Goal: Transaction & Acquisition: Purchase product/service

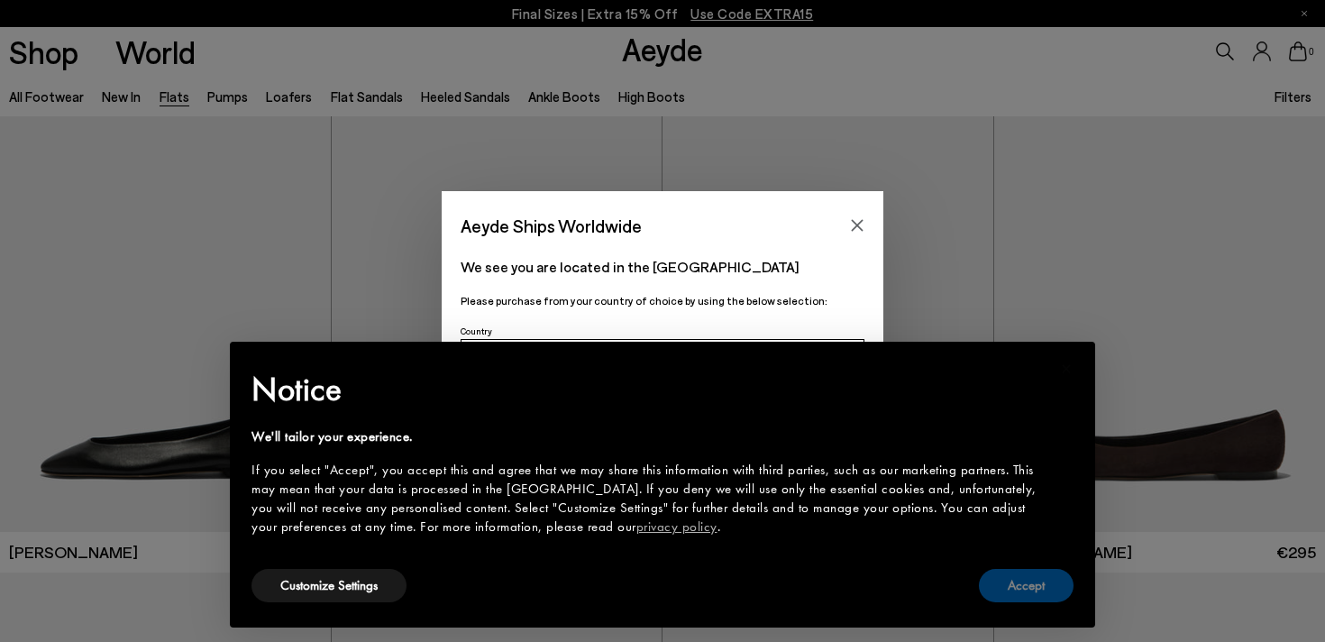
click at [1035, 598] on button "Accept" at bounding box center [1026, 585] width 95 height 33
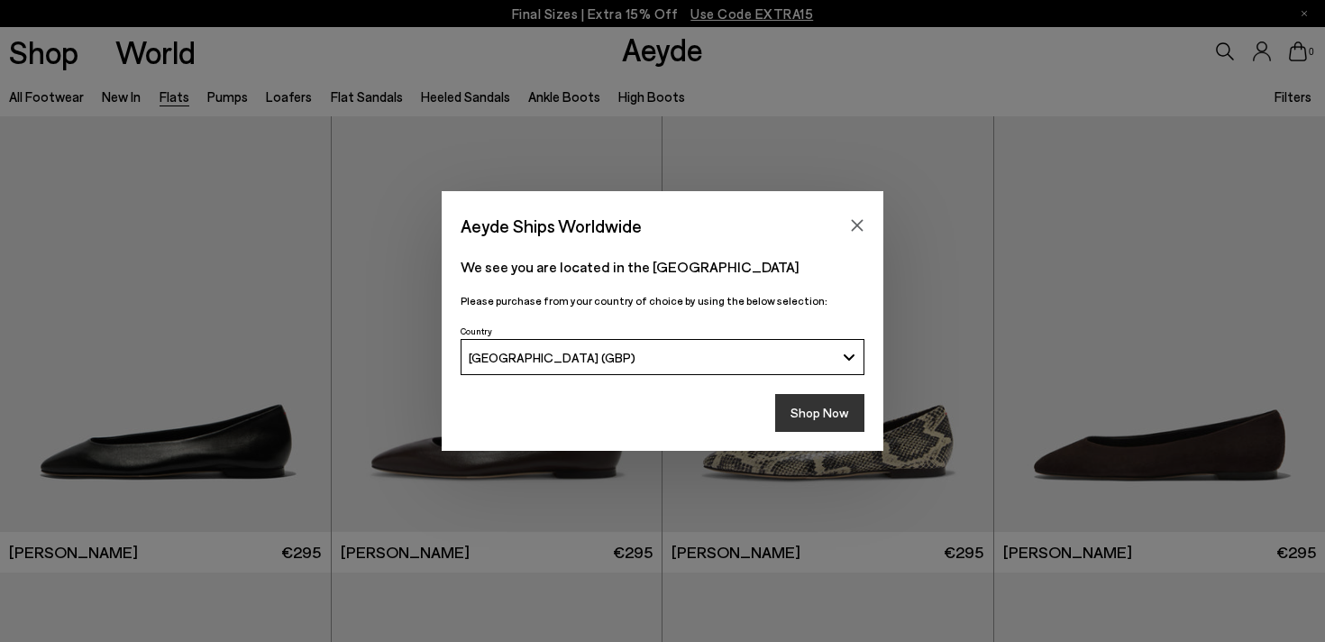
click at [828, 425] on button "Shop Now" at bounding box center [819, 413] width 89 height 38
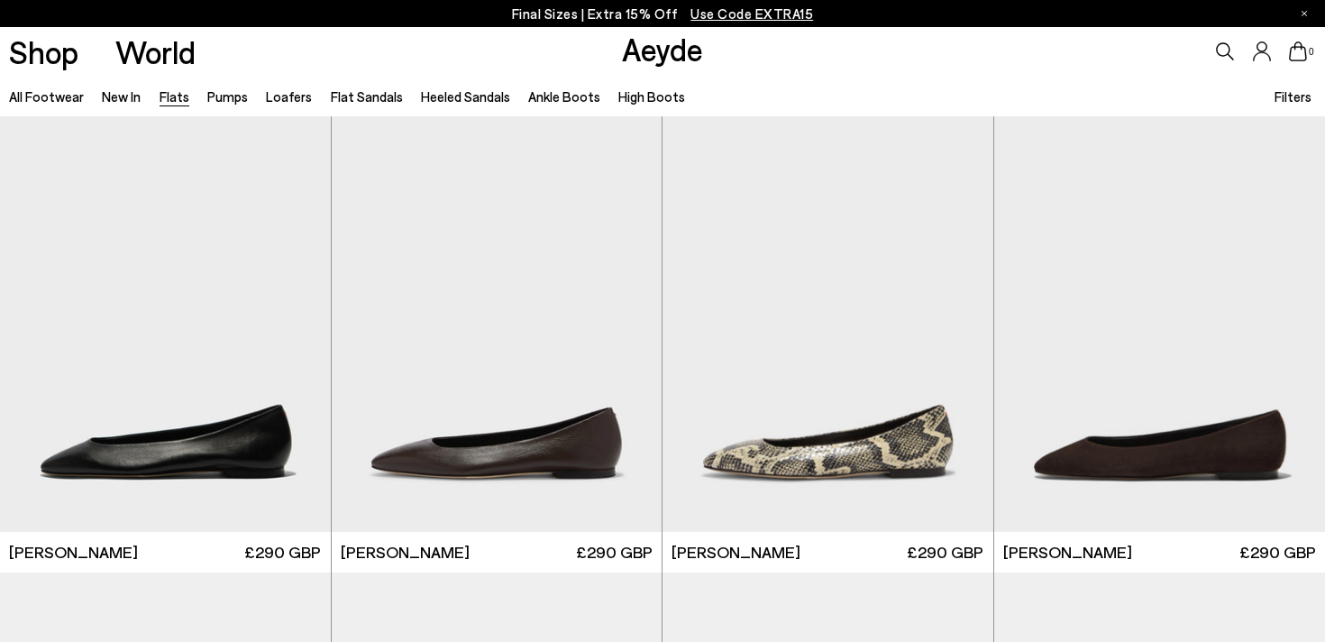
click at [1301, 96] on span "Filters" at bounding box center [1292, 96] width 37 height 16
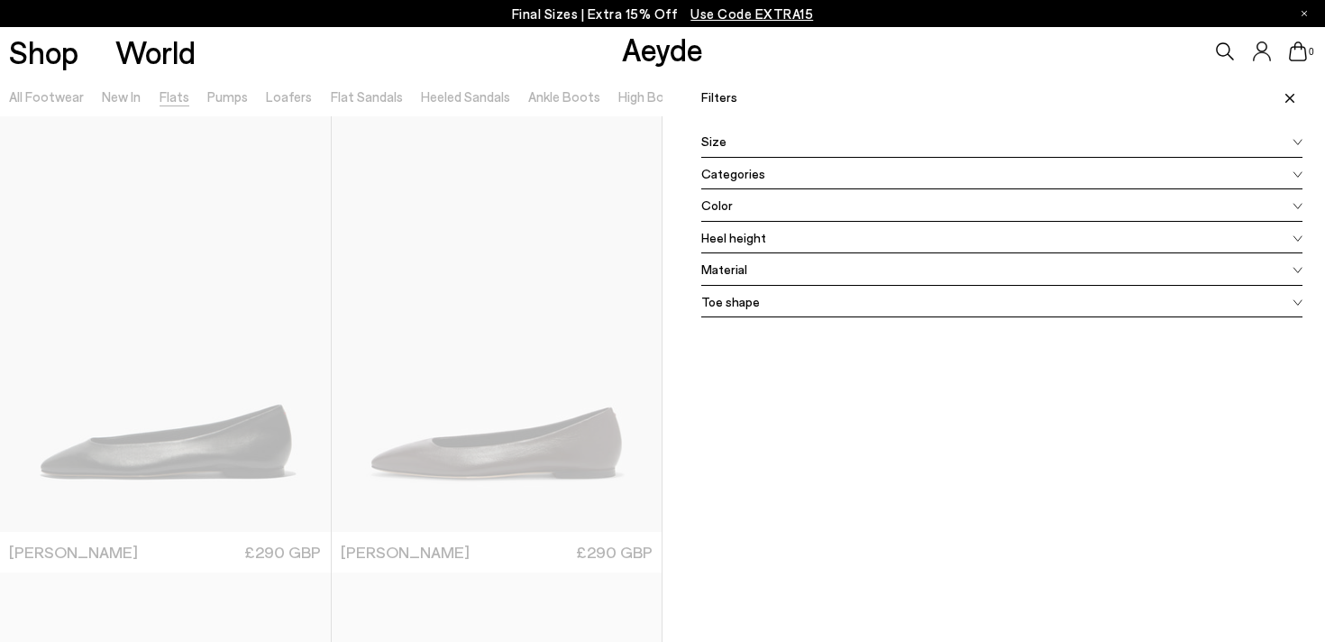
click at [808, 209] on div "Color" at bounding box center [1001, 205] width 601 height 32
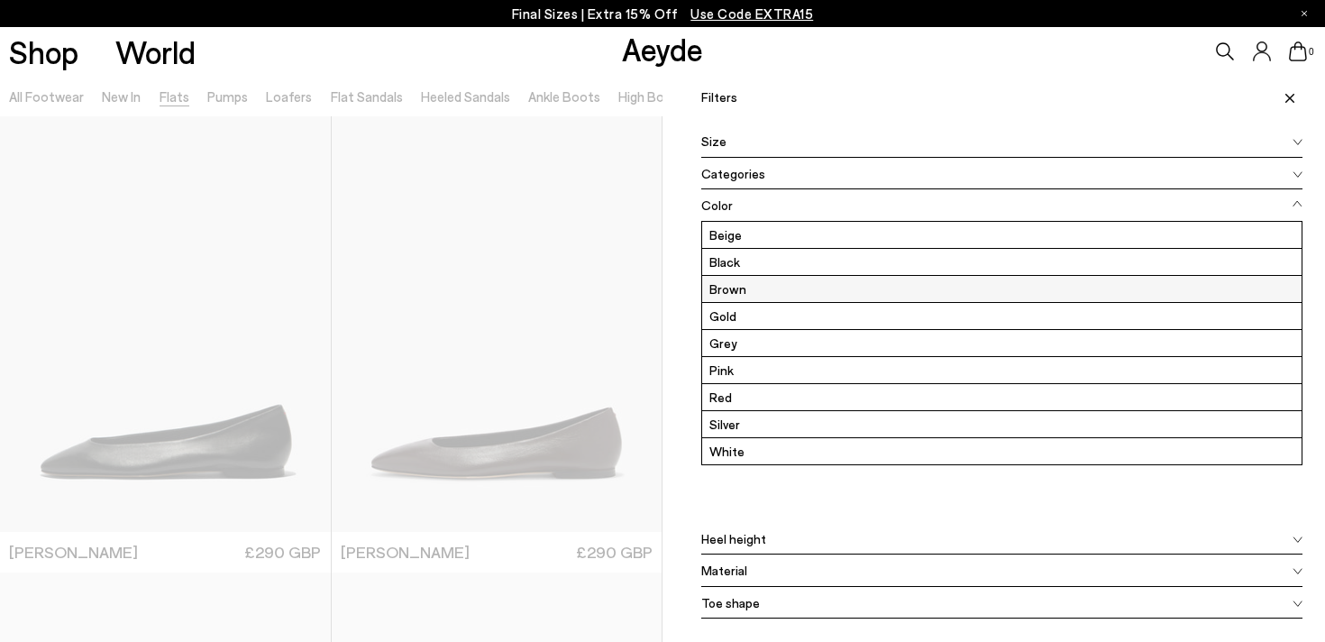
click at [780, 287] on label "Brown" at bounding box center [1001, 289] width 599 height 26
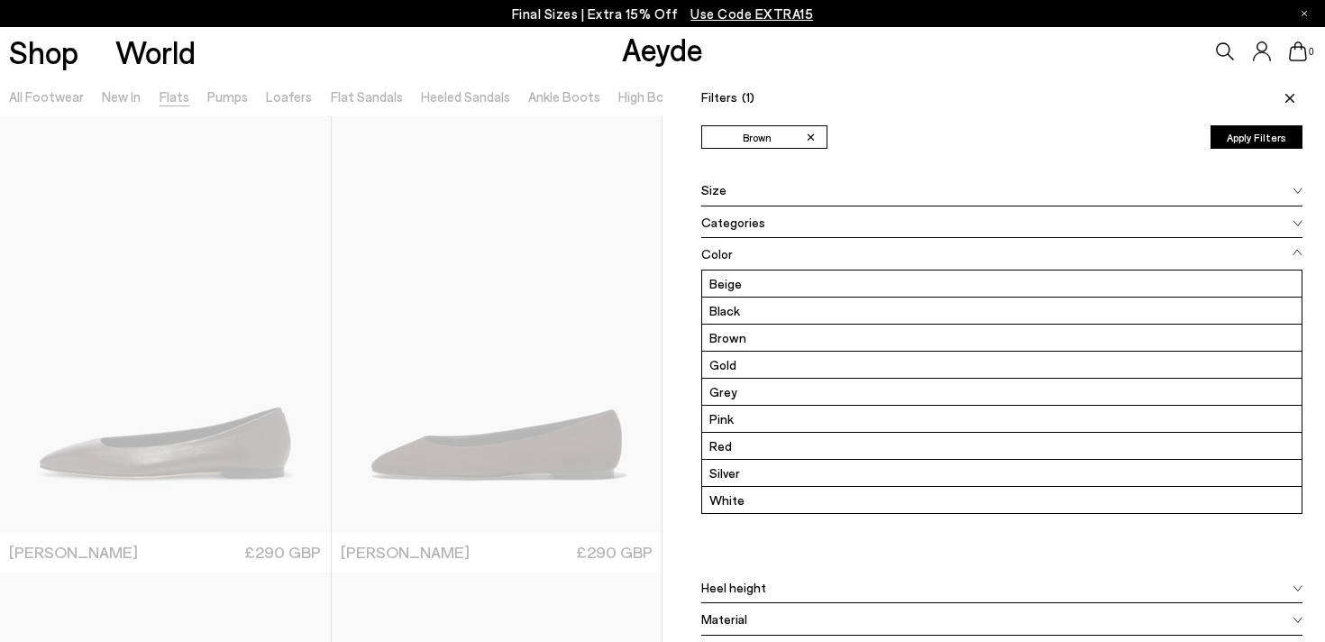
click at [1254, 134] on button "Apply Filters" at bounding box center [1256, 136] width 92 height 23
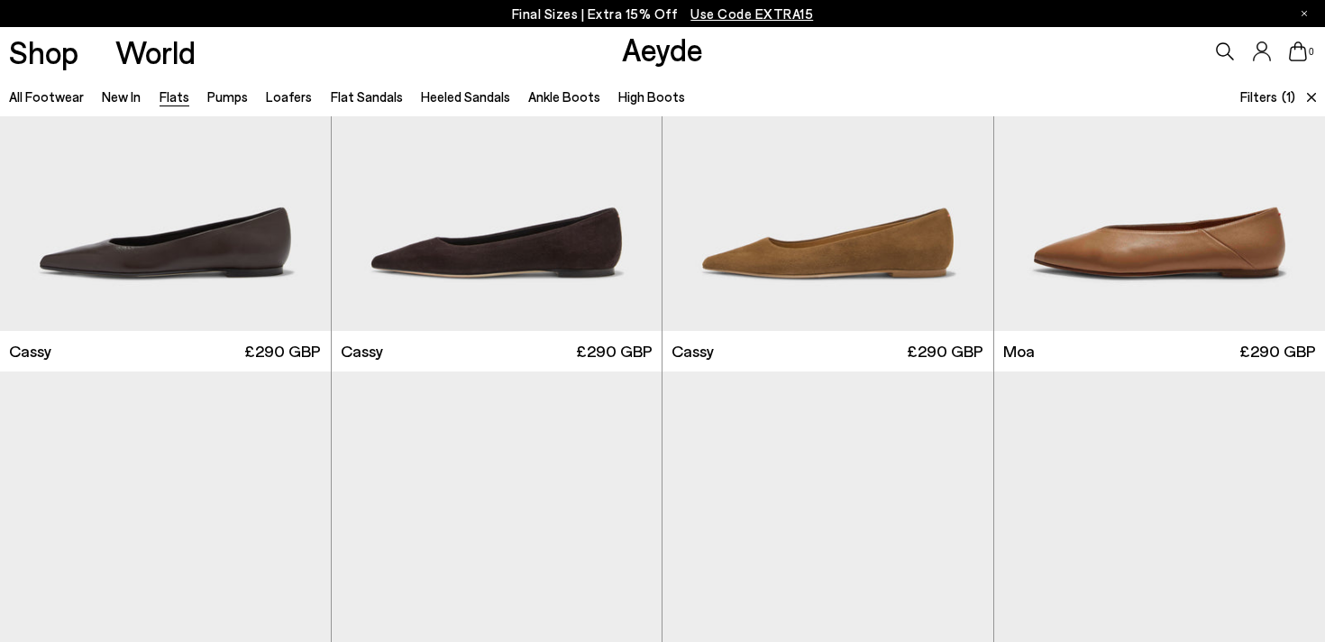
scroll to position [687, 0]
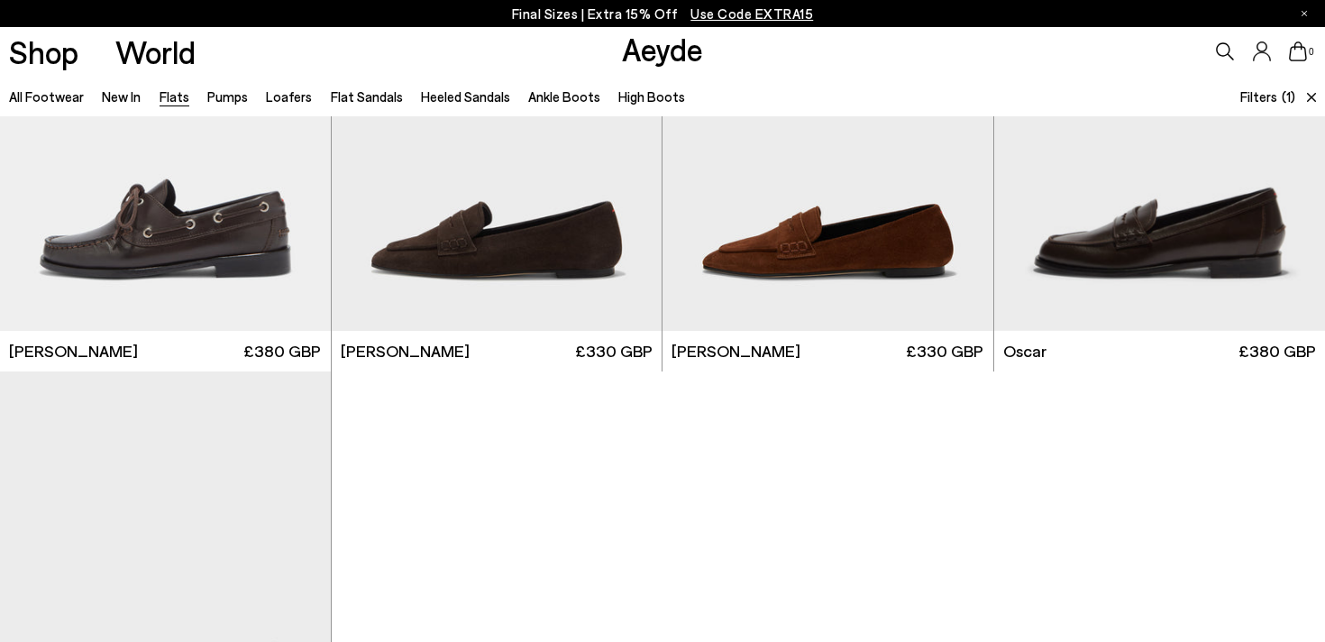
scroll to position [2218, 0]
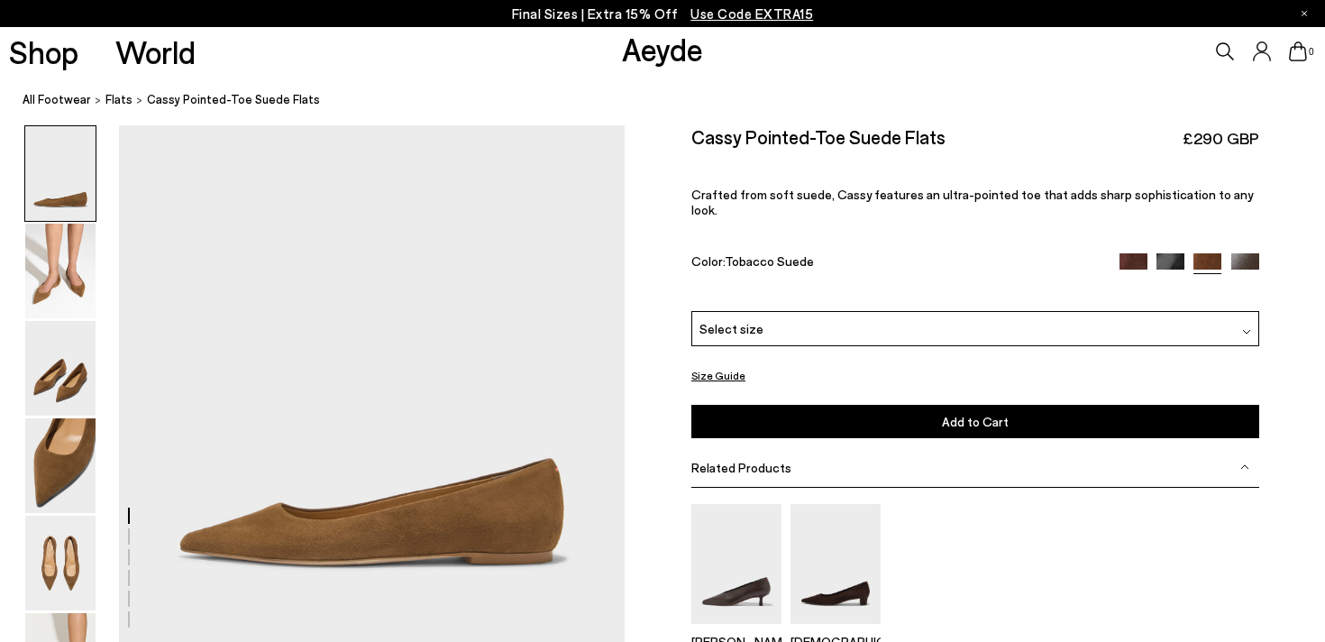
click at [77, 292] on img at bounding box center [60, 270] width 70 height 95
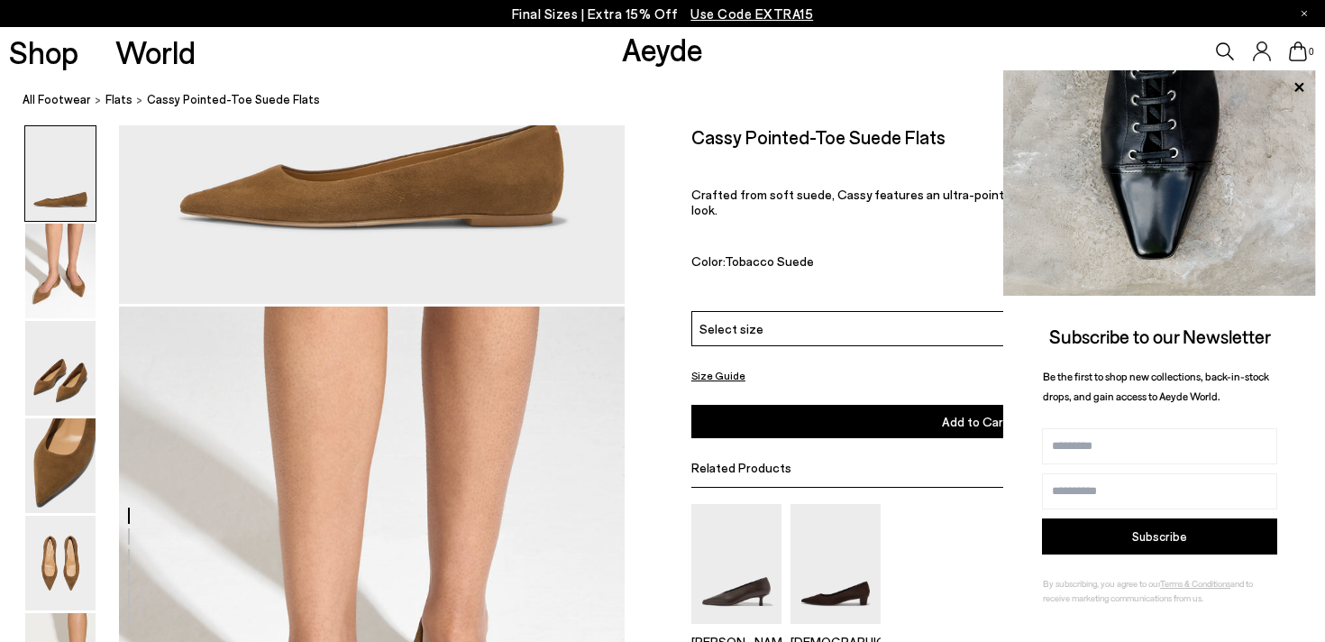
scroll to position [521, 0]
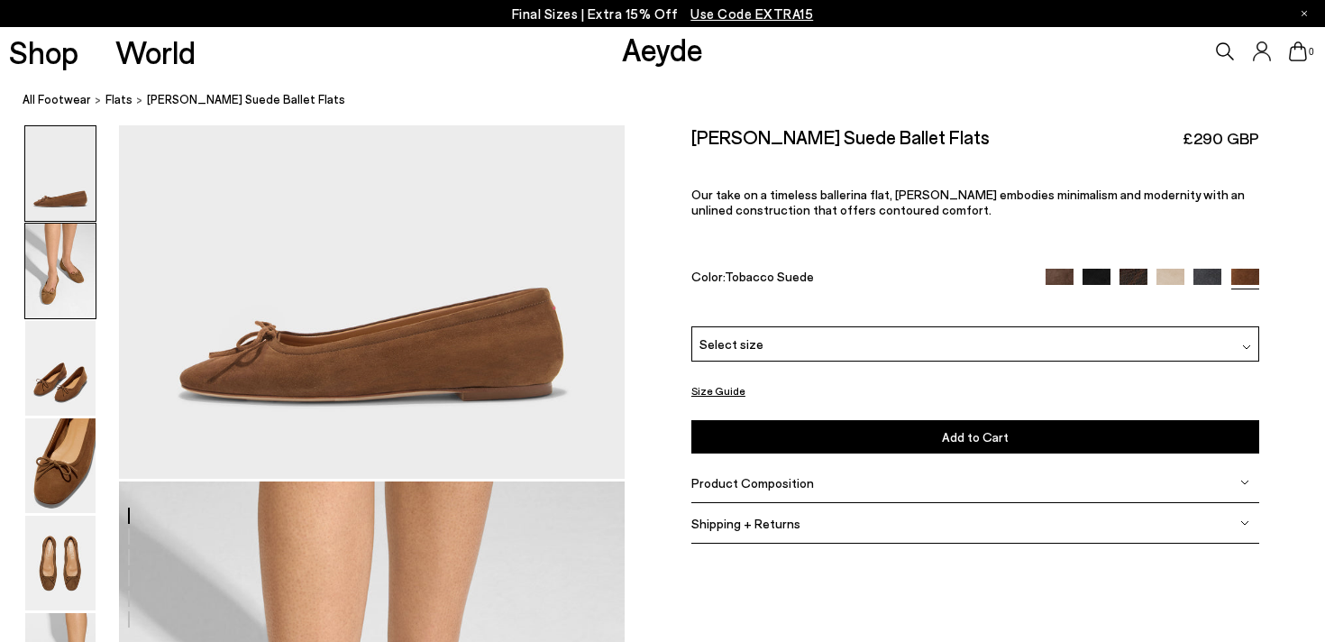
click at [65, 283] on img at bounding box center [60, 270] width 70 height 95
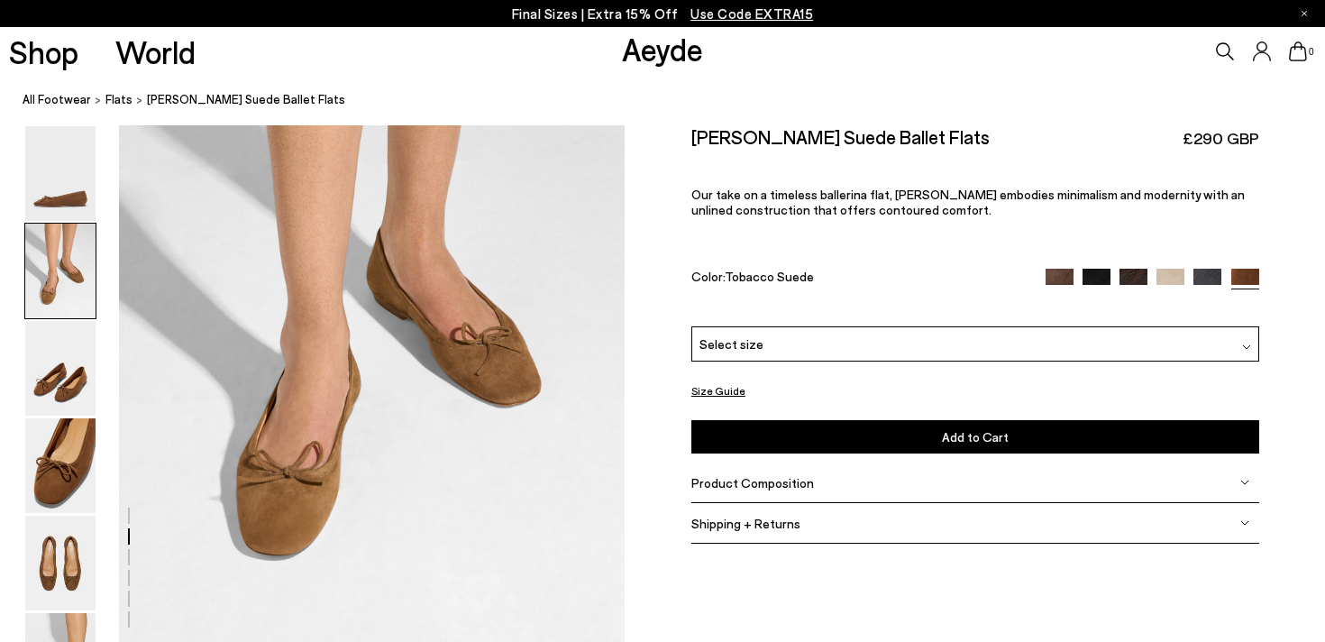
scroll to position [661, 0]
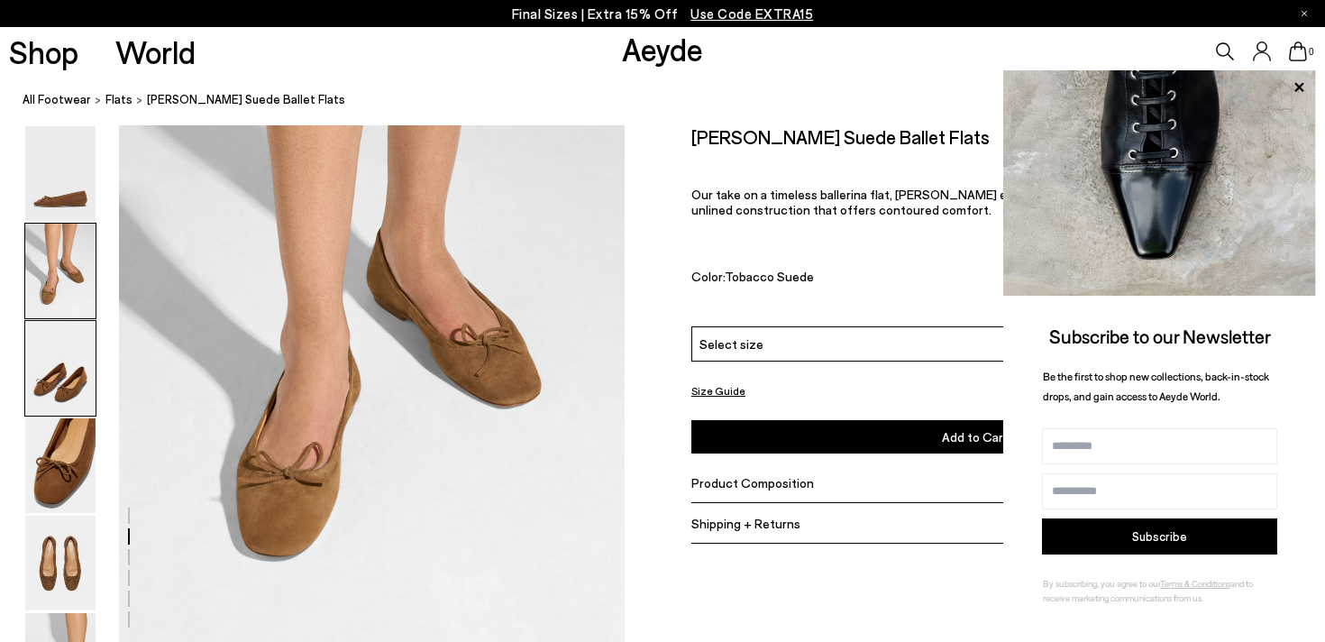
click at [78, 374] on img at bounding box center [60, 368] width 70 height 95
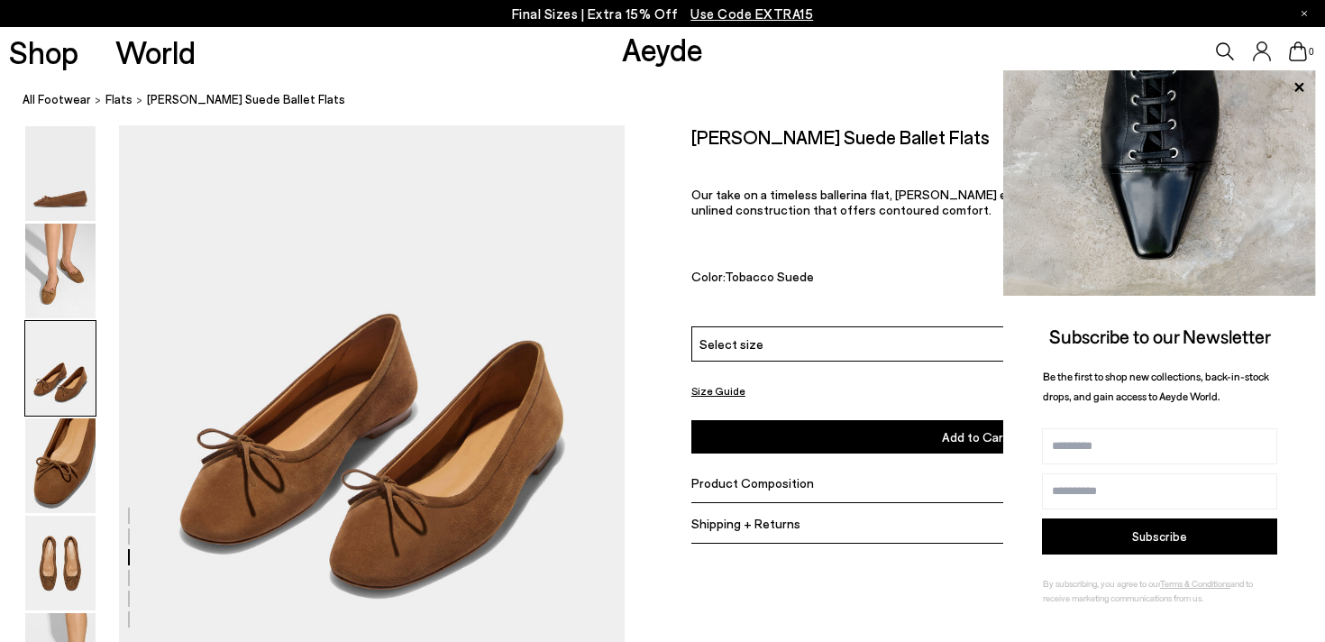
scroll to position [1305, 0]
click at [1296, 87] on icon at bounding box center [1298, 87] width 23 height 23
click at [1302, 81] on icon at bounding box center [1298, 87] width 23 height 23
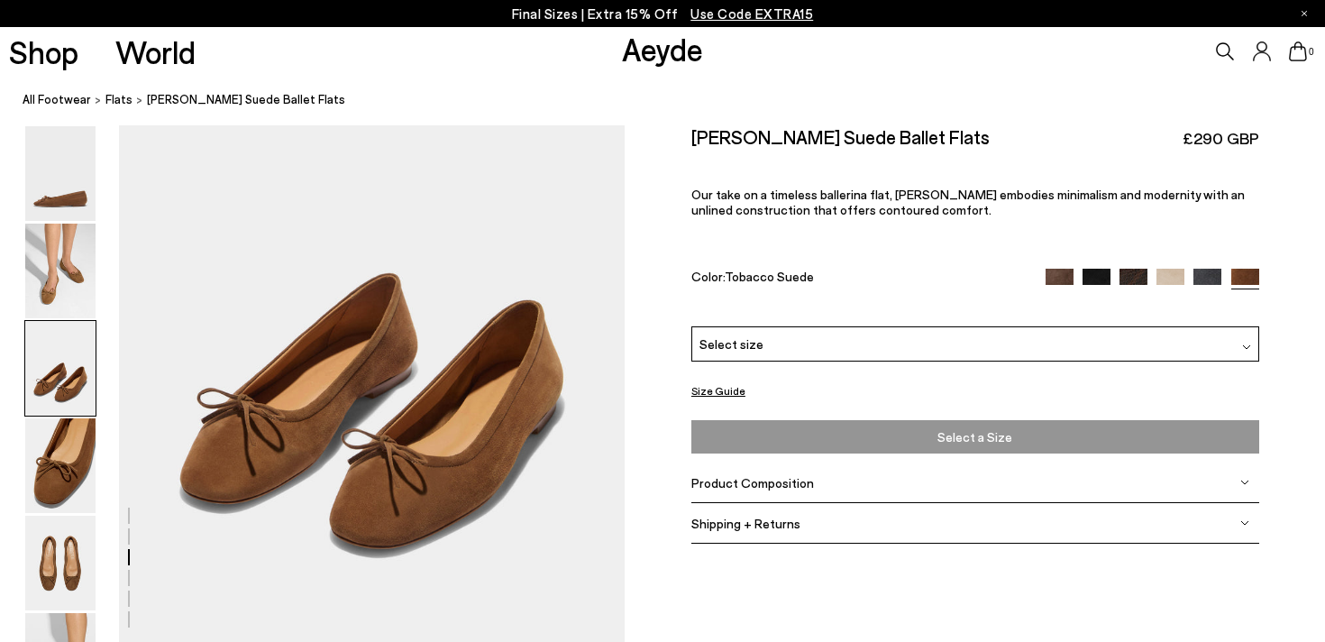
scroll to position [1365, 0]
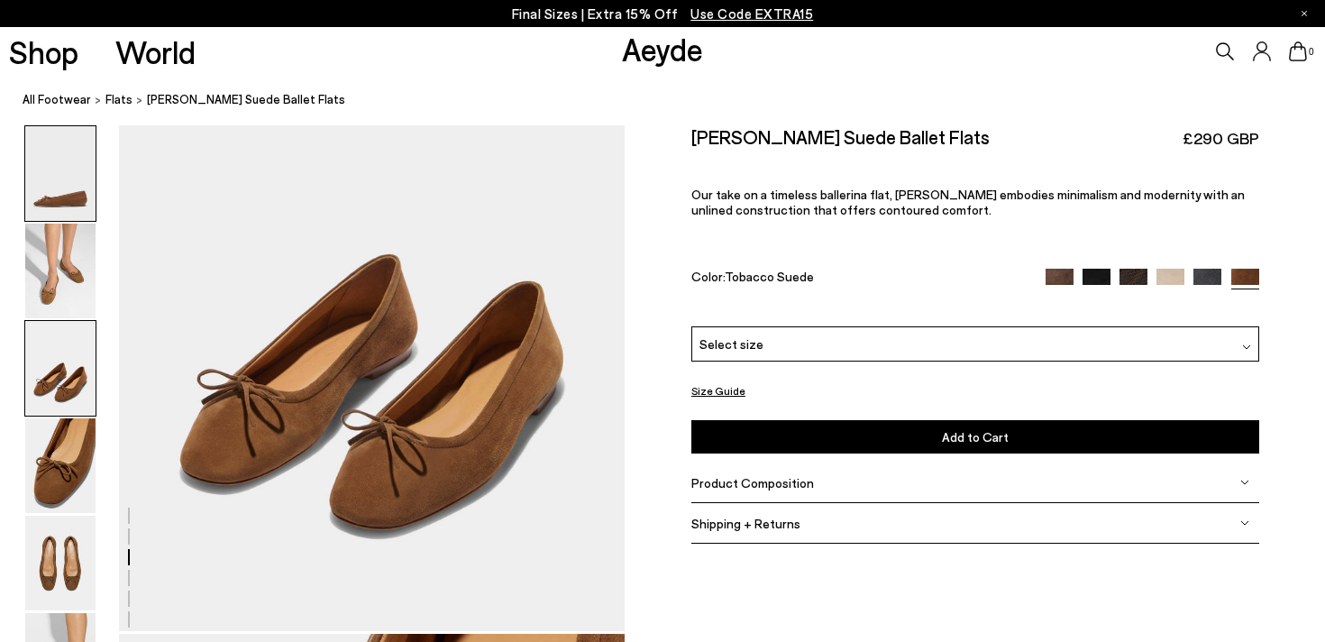
click at [71, 185] on img at bounding box center [60, 173] width 70 height 95
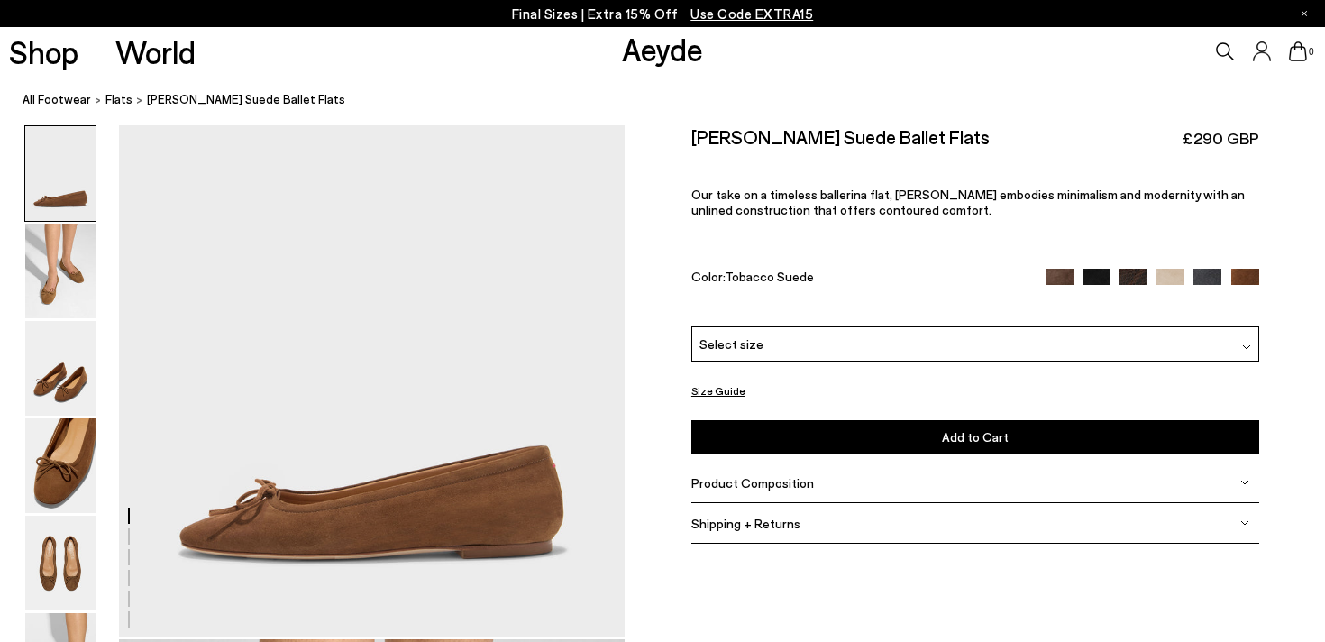
scroll to position [0, 0]
